Goal: Task Accomplishment & Management: Manage account settings

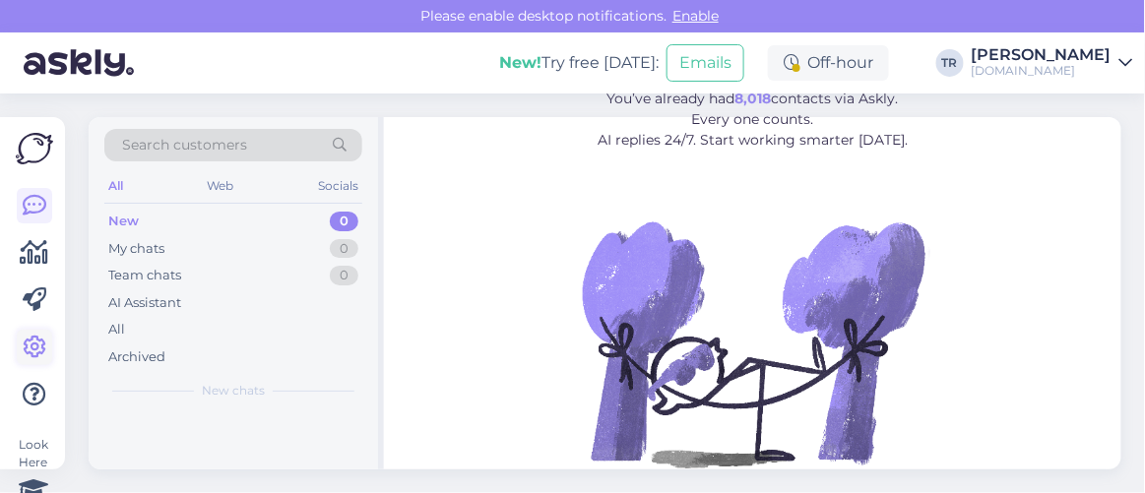
click at [31, 343] on icon at bounding box center [35, 348] width 24 height 24
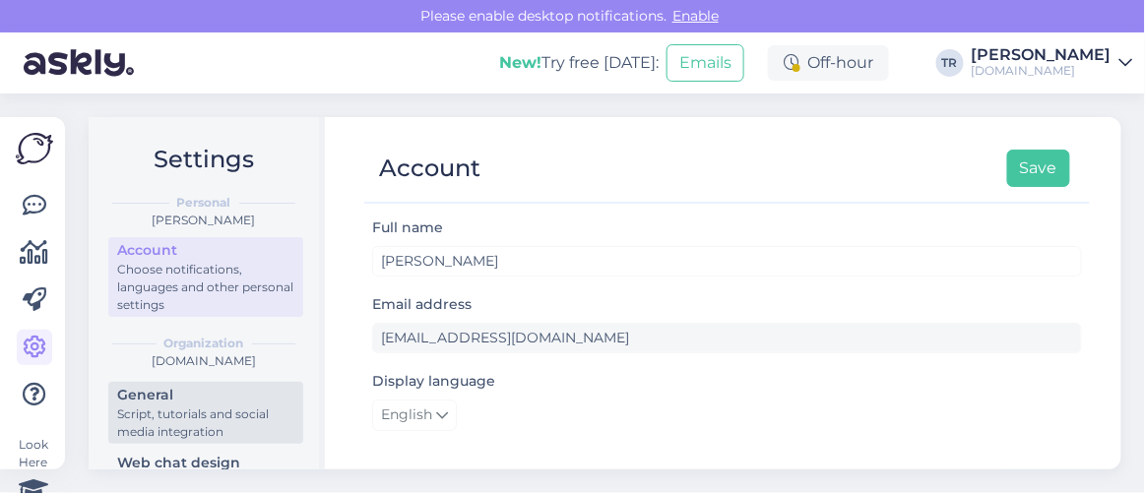
click at [235, 418] on div "Script, tutorials and social media integration" at bounding box center [205, 423] width 177 height 35
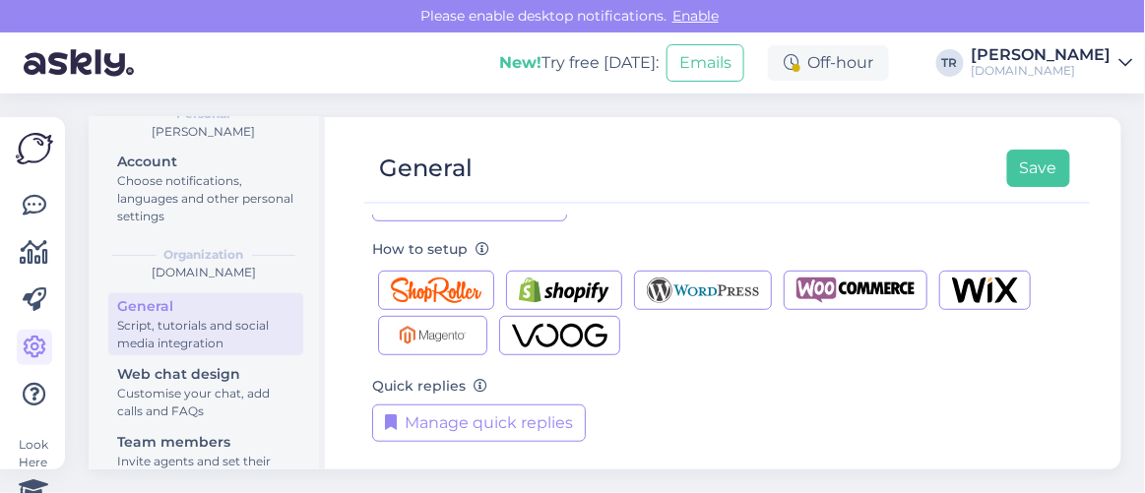
scroll to position [447, 0]
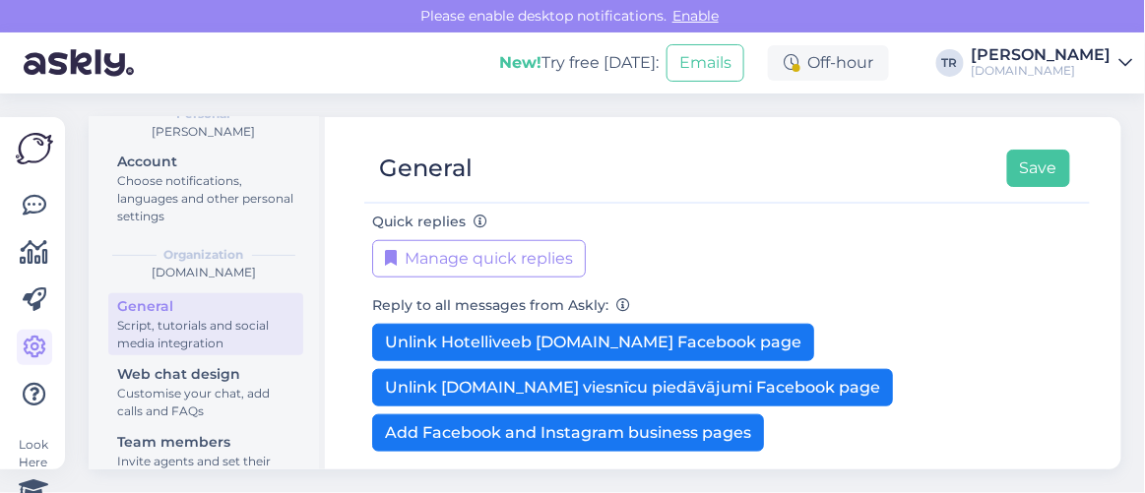
click at [234, 319] on div "Script, tutorials and social media integration" at bounding box center [205, 334] width 177 height 35
click at [154, 323] on div "Script, tutorials and social media integration" at bounding box center [205, 334] width 177 height 35
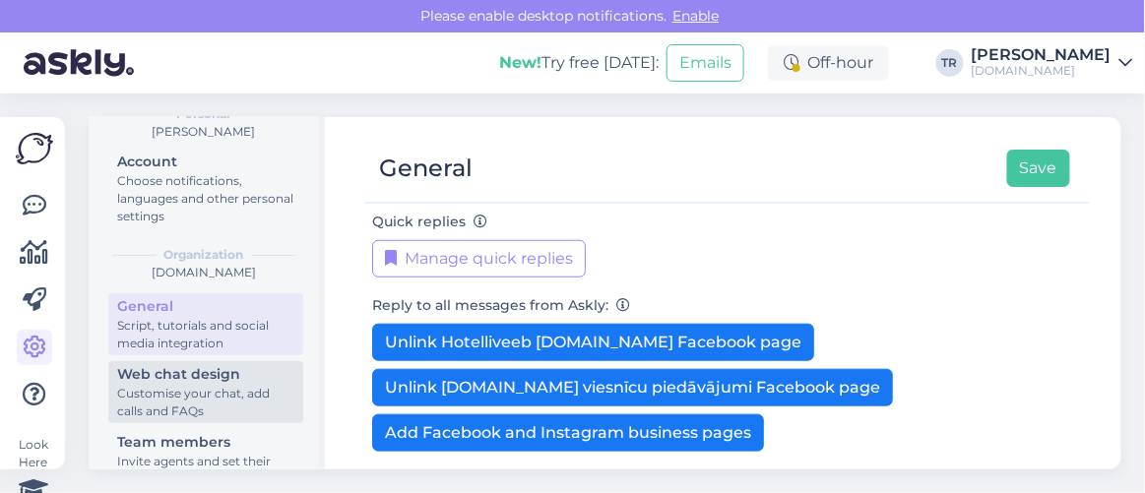
click at [201, 382] on div "Web chat design" at bounding box center [205, 374] width 177 height 21
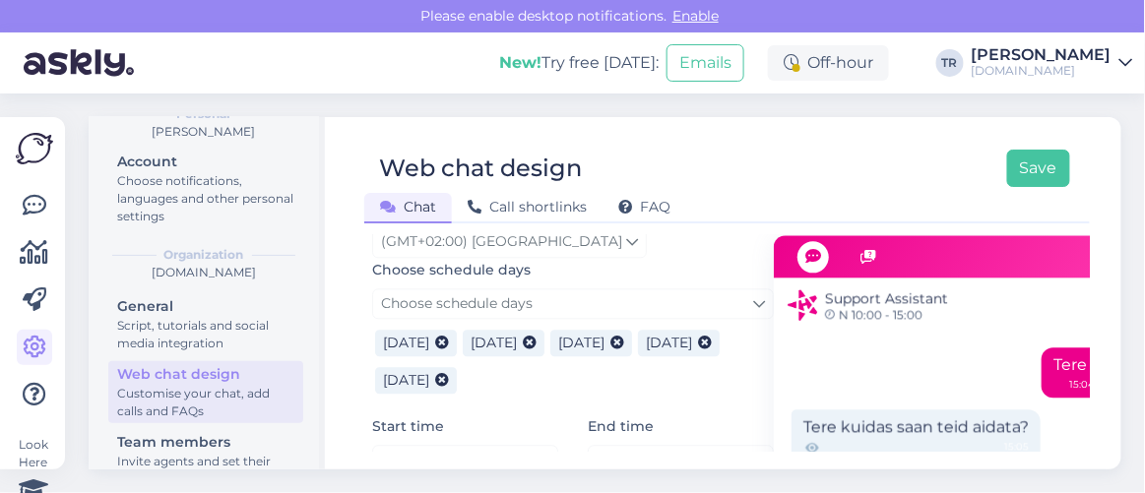
scroll to position [1252, 0]
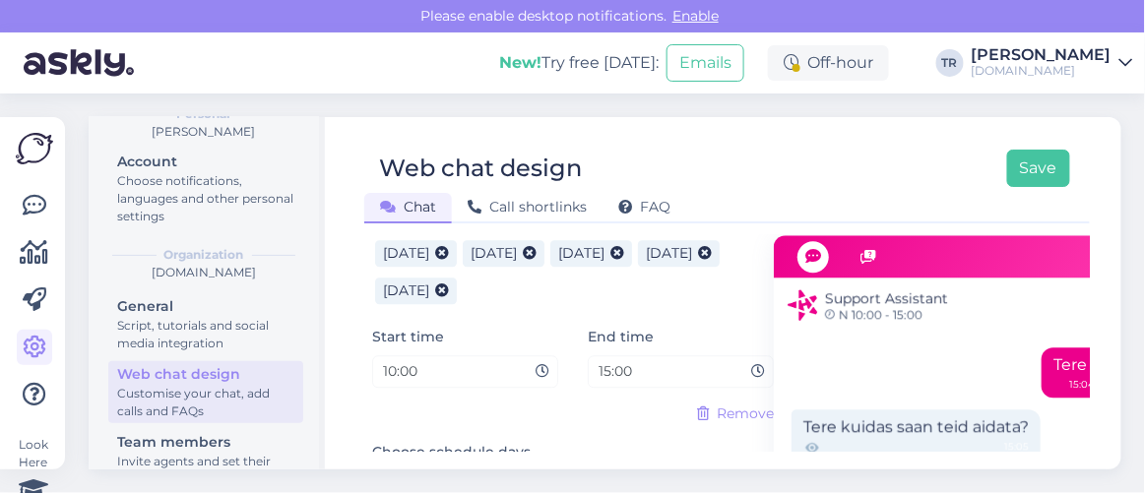
click at [394, 362] on input "10:00" at bounding box center [458, 371] width 155 height 23
click at [539, 370] on icon at bounding box center [542, 372] width 14 height 14
click at [539, 365] on icon at bounding box center [542, 372] width 14 height 14
click at [439, 363] on input "00:00" at bounding box center [458, 371] width 155 height 23
drag, startPoint x: 421, startPoint y: 365, endPoint x: 329, endPoint y: 363, distance: 92.5
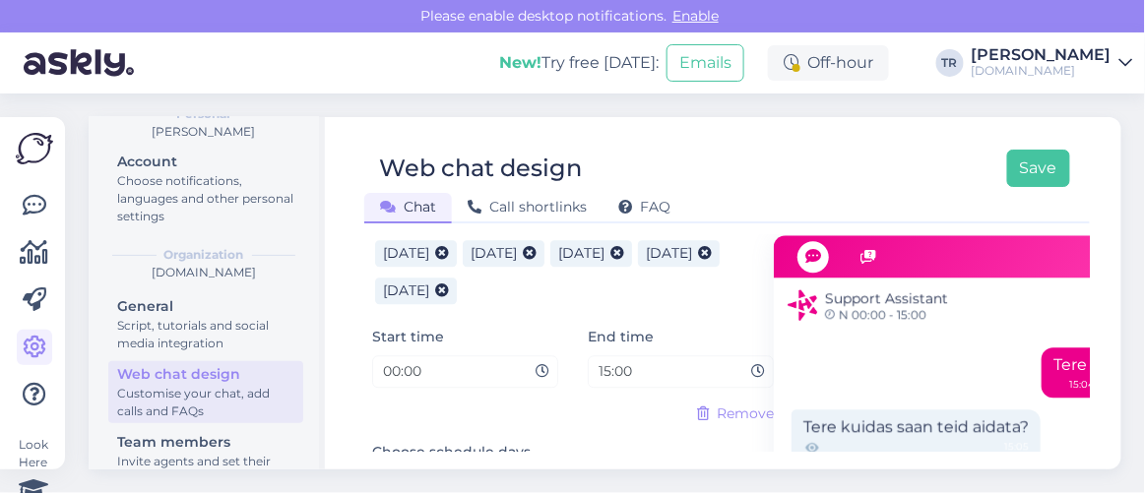
click at [329, 363] on div "Settings Personal Triin Raudtamm Account Choose notifications, languages and ot…" at bounding box center [605, 293] width 1033 height 352
type input "09:00"
click at [640, 374] on input "15:00" at bounding box center [673, 371] width 155 height 23
click at [609, 360] on input "15:00" at bounding box center [673, 371] width 155 height 23
type input "18:00"
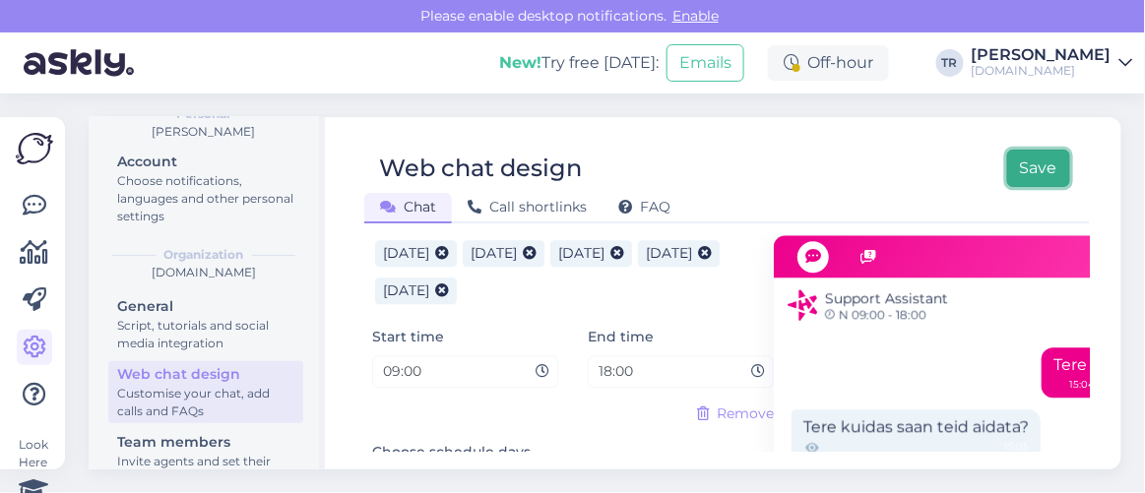
click at [1028, 159] on button "Save" at bounding box center [1038, 168] width 63 height 37
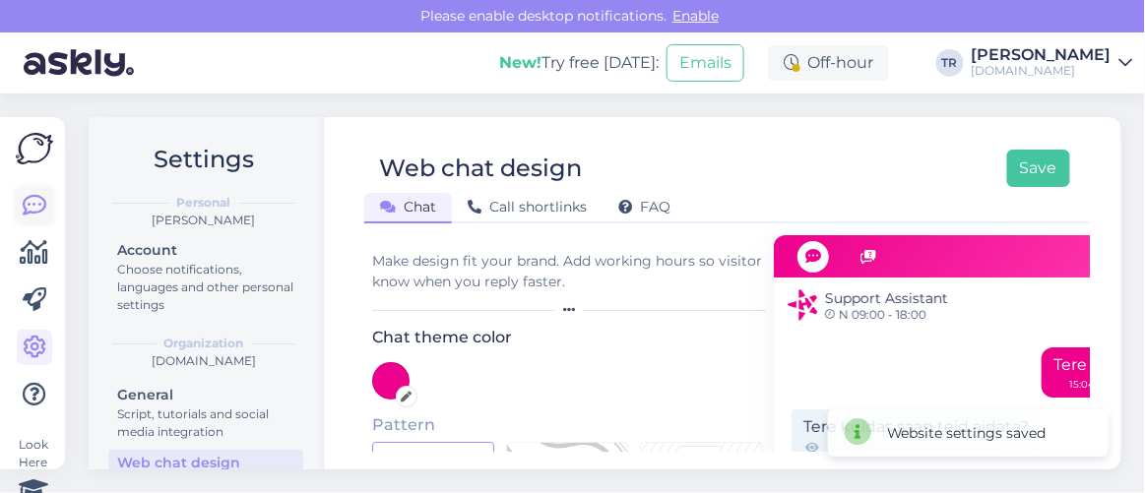
click at [32, 210] on icon at bounding box center [35, 206] width 24 height 24
